Goal: Information Seeking & Learning: Check status

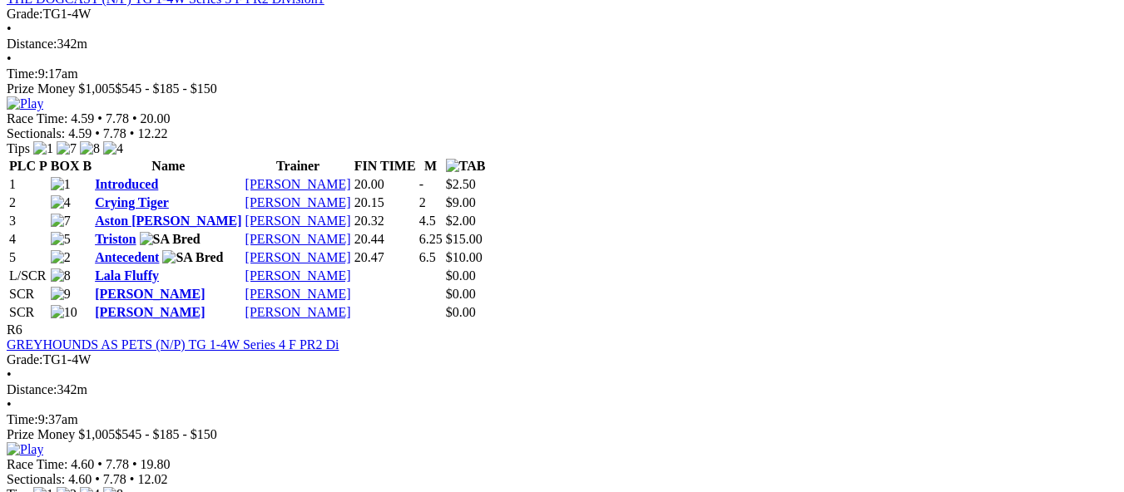
scroll to position [2163, 0]
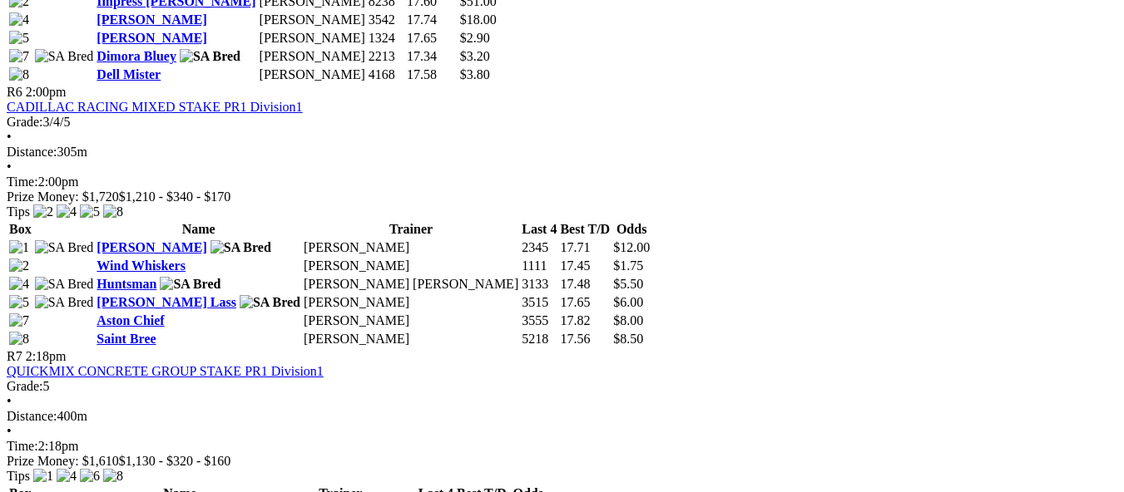
scroll to position [2246, 0]
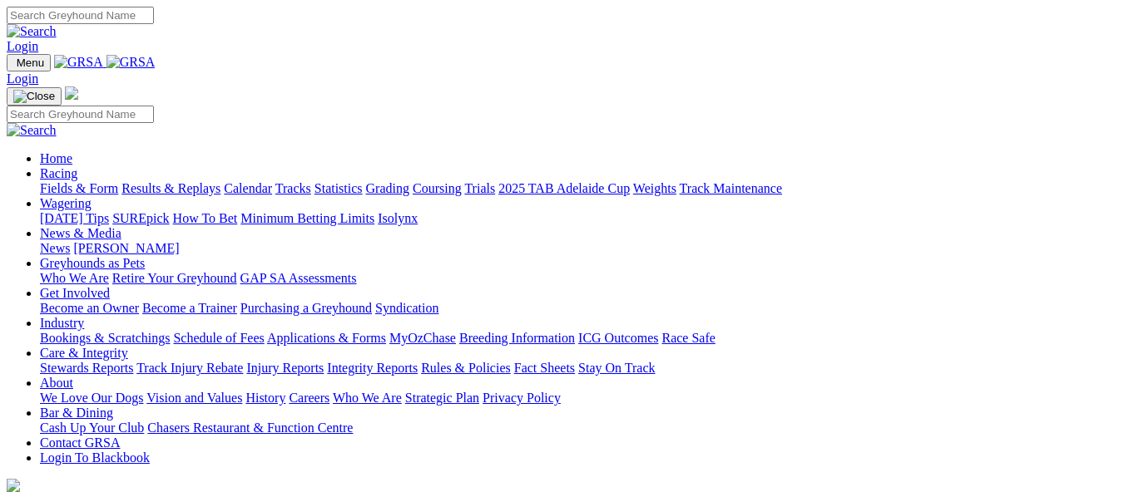
scroll to position [665, 0]
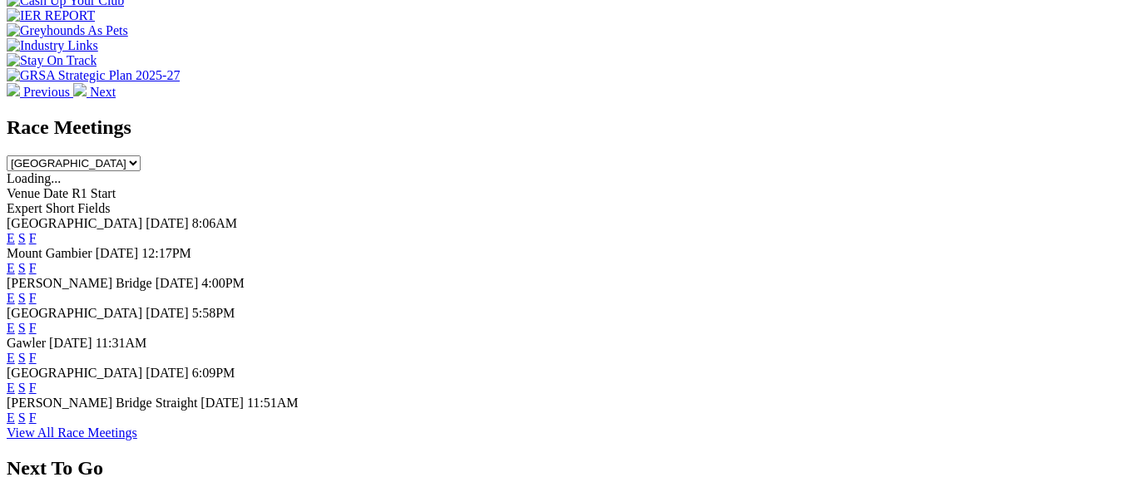
click at [37, 291] on link "F" at bounding box center [32, 298] width 7 height 14
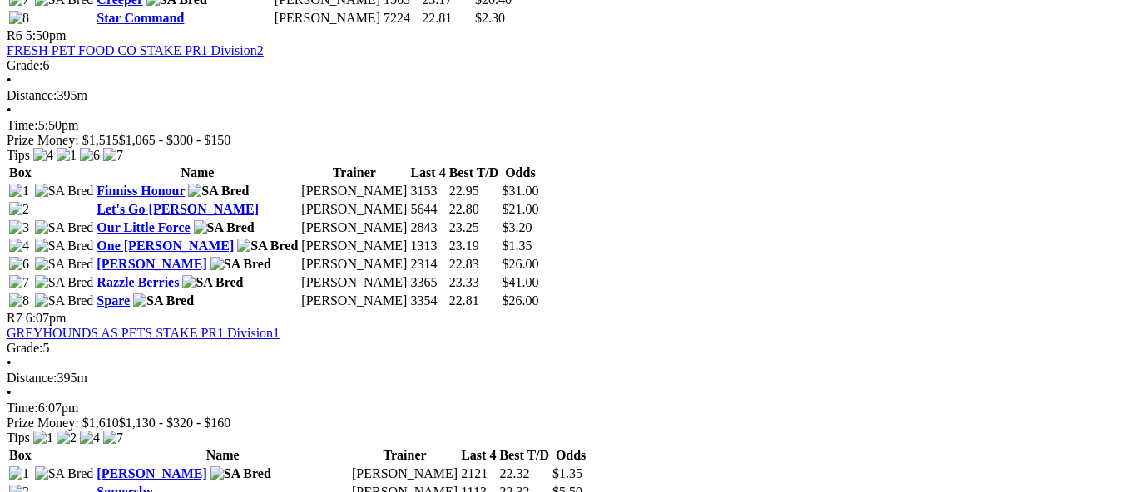
scroll to position [2412, 0]
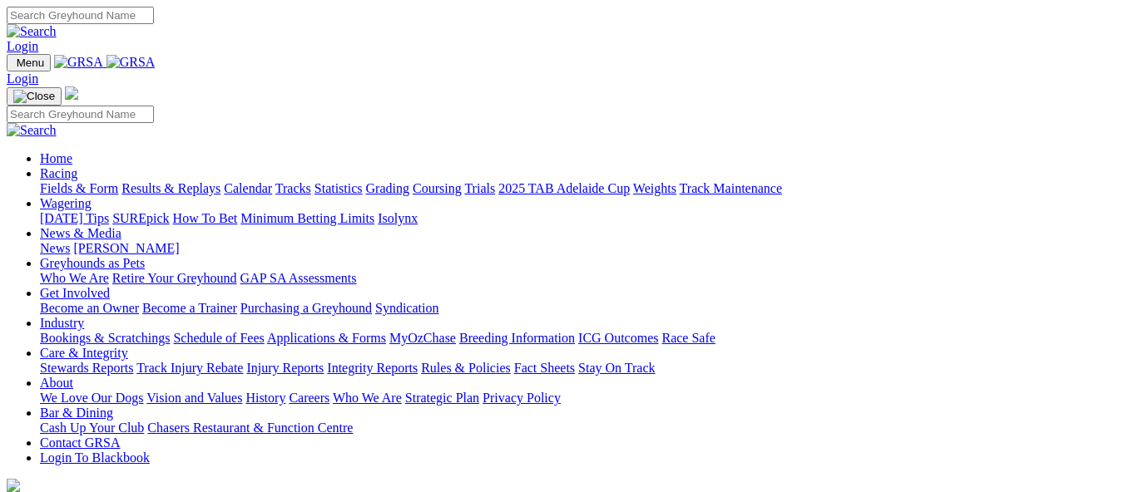
scroll to position [665, 0]
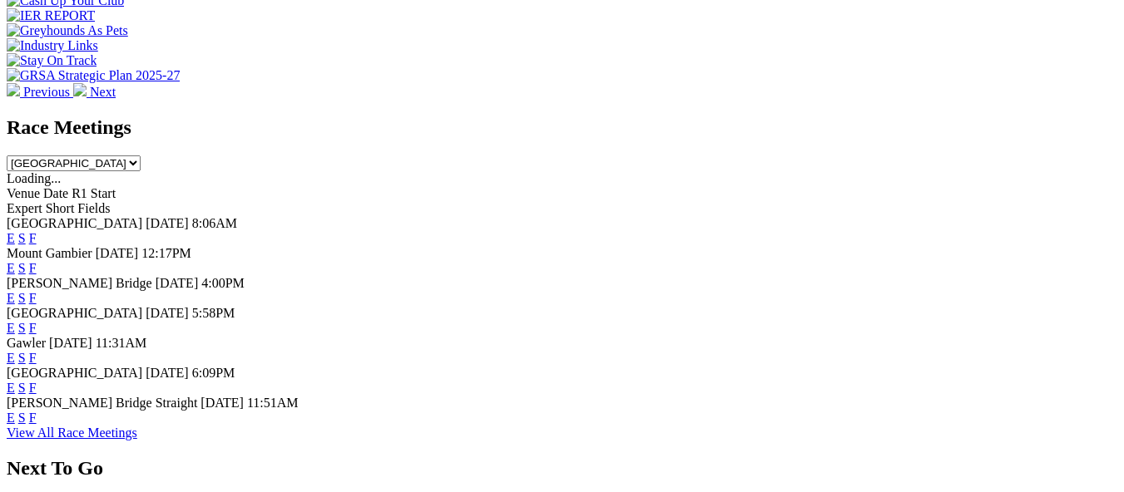
click at [37, 321] on link "F" at bounding box center [32, 328] width 7 height 14
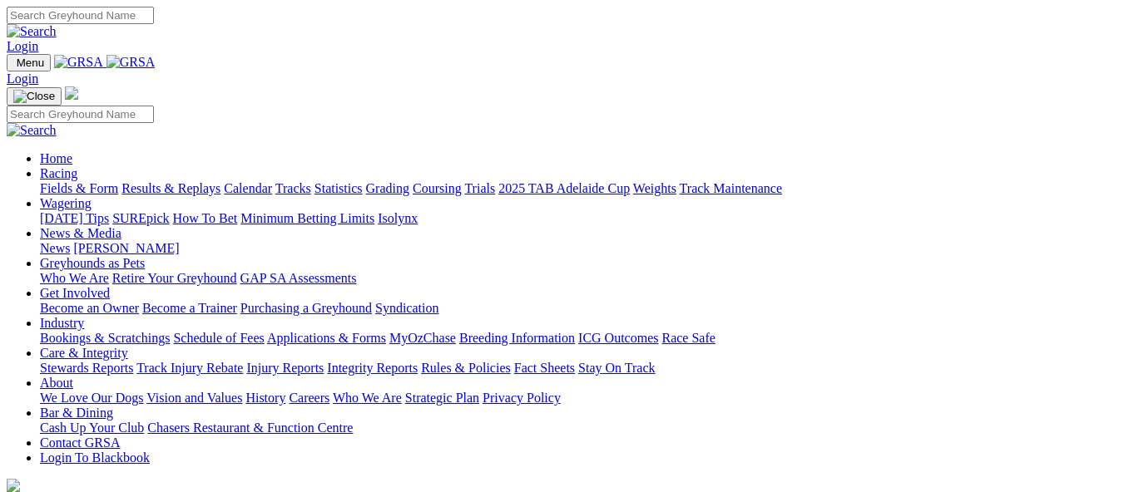
scroll to position [665, 0]
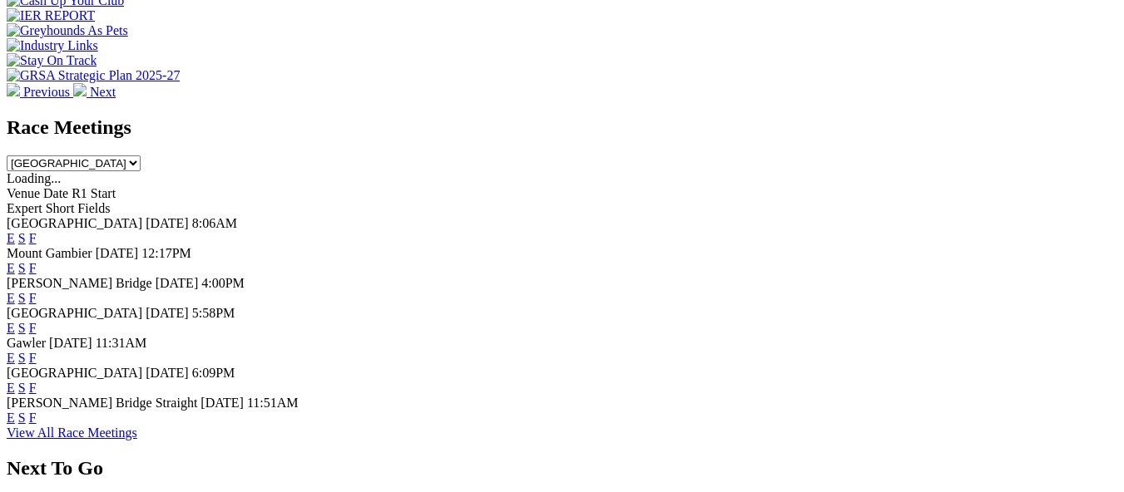
click at [37, 351] on link "F" at bounding box center [32, 358] width 7 height 14
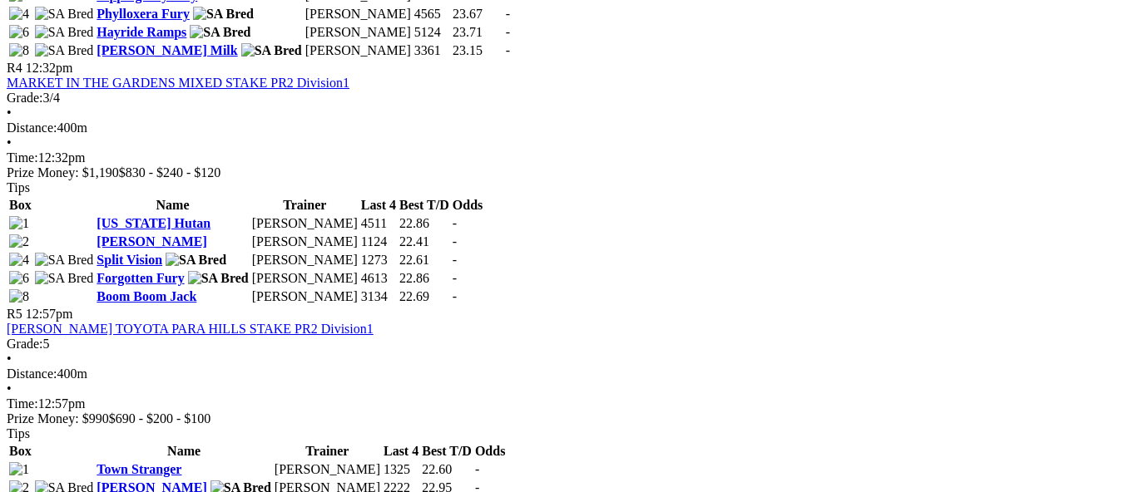
scroll to position [1414, 0]
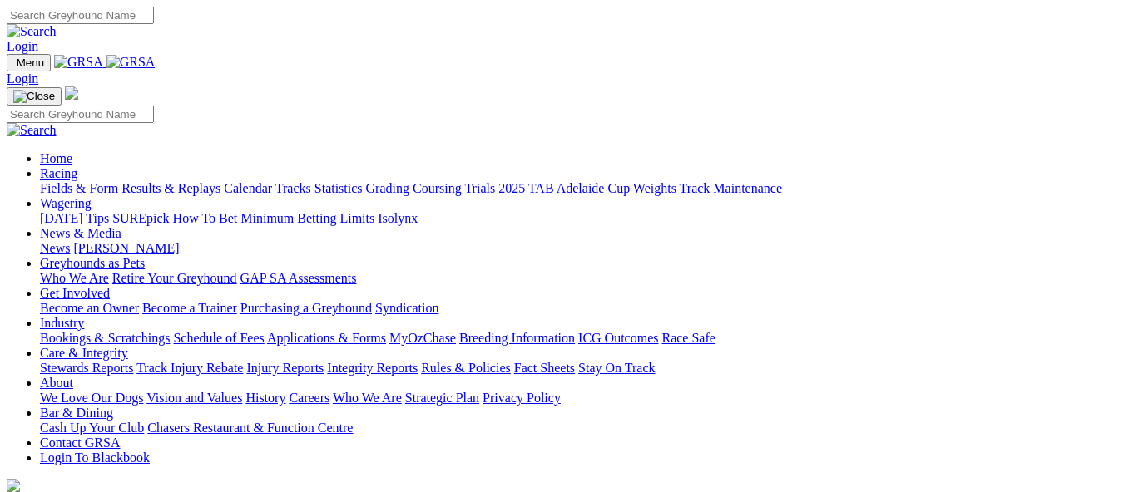
scroll to position [665, 0]
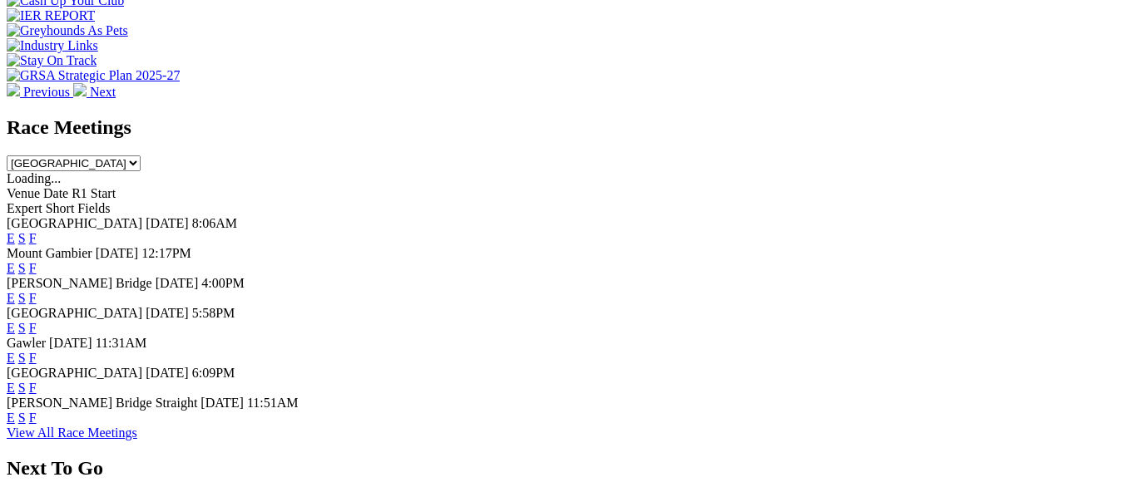
click at [37, 351] on link "F" at bounding box center [32, 358] width 7 height 14
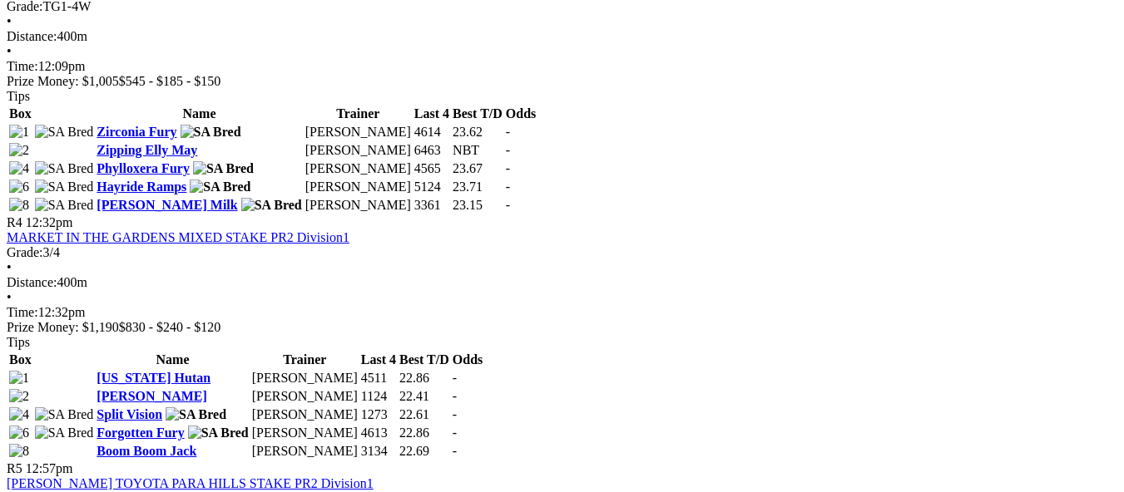
scroll to position [1414, 0]
